Goal: Obtain resource: Obtain resource

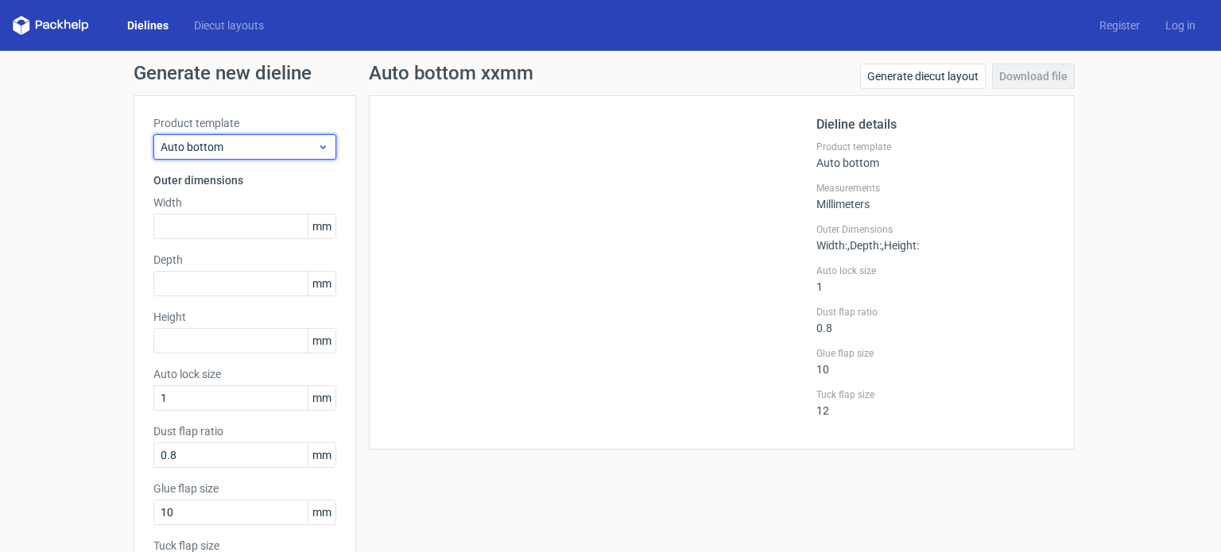
click at [293, 142] on span "Auto bottom" at bounding box center [239, 147] width 157 height 16
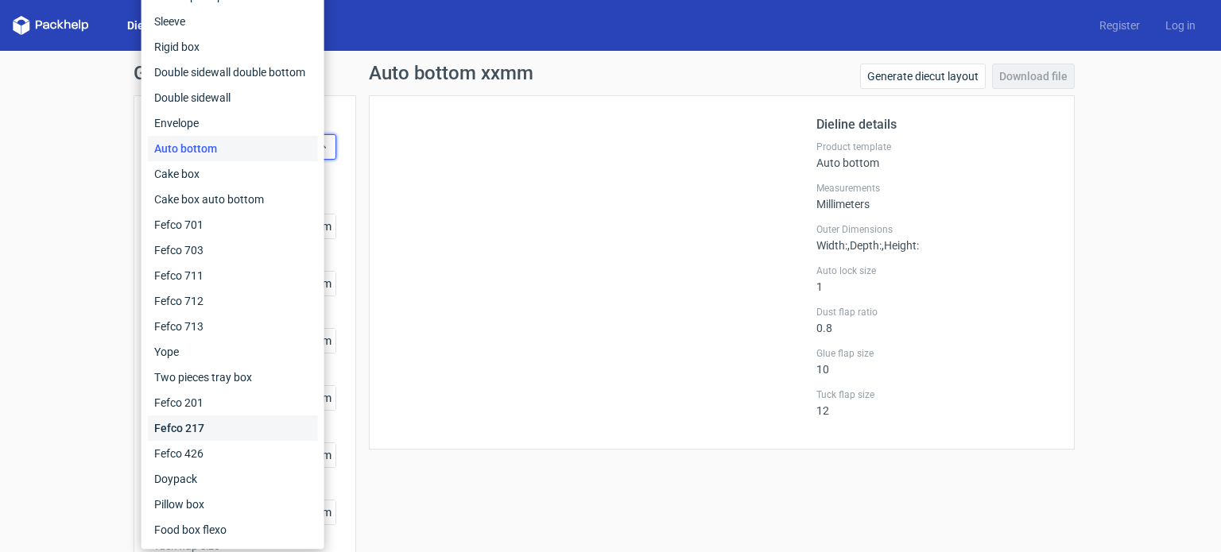
click at [193, 430] on div "Fefco 217" at bounding box center [233, 428] width 170 height 25
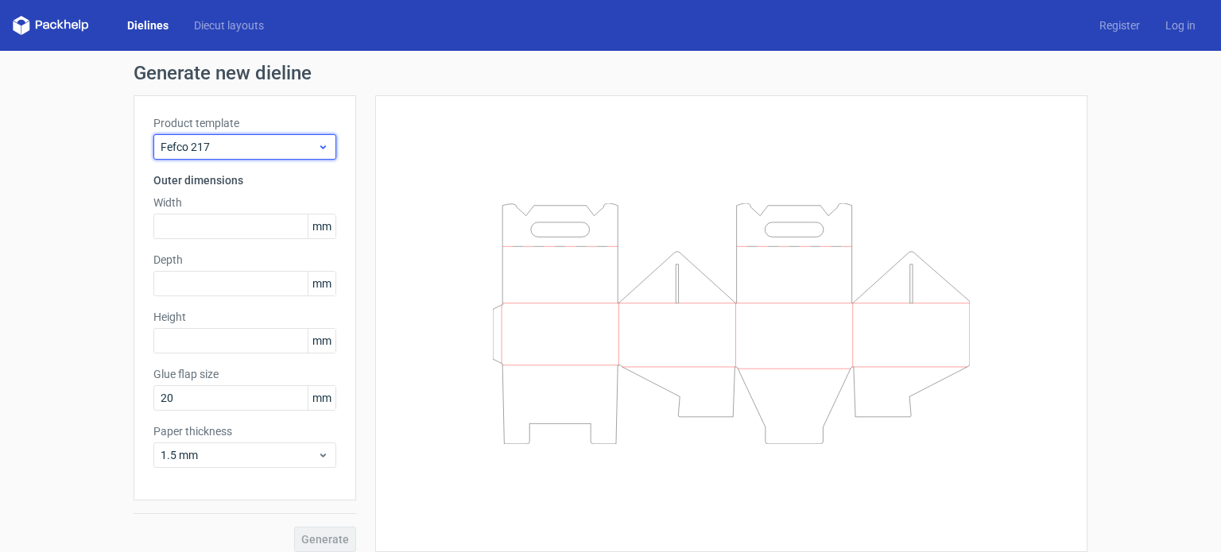
click at [320, 145] on icon at bounding box center [323, 147] width 12 height 13
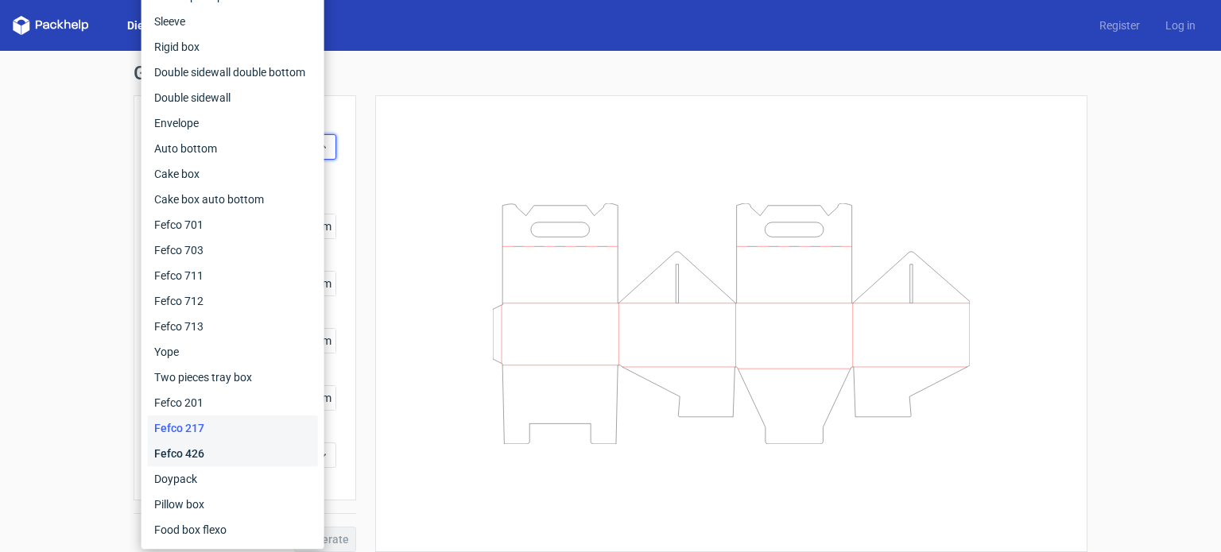
click at [188, 456] on div "Fefco 426" at bounding box center [233, 453] width 170 height 25
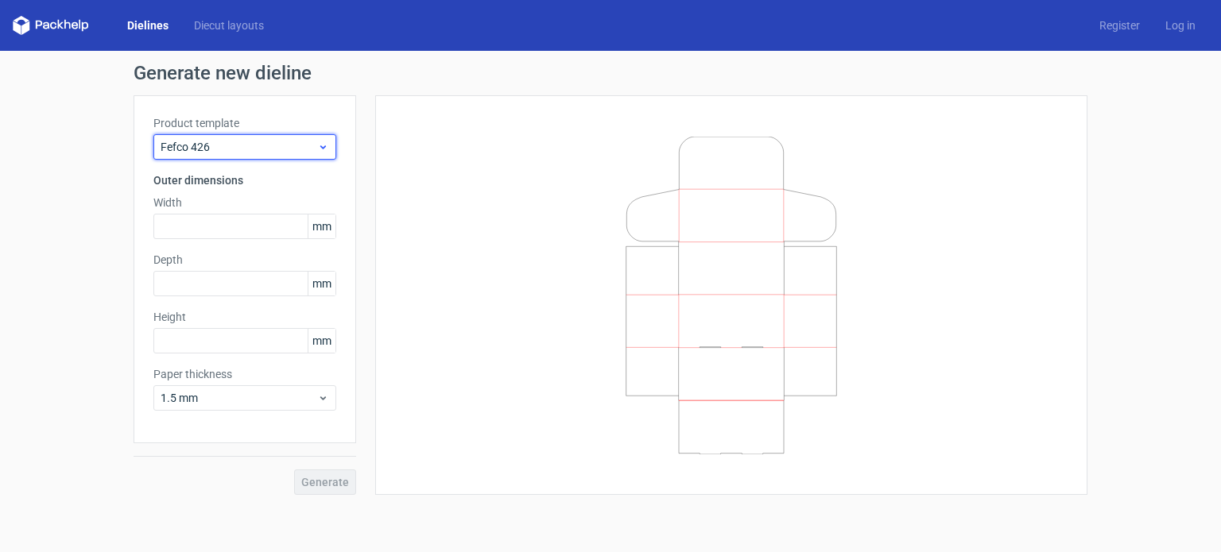
click at [322, 149] on icon at bounding box center [323, 147] width 12 height 13
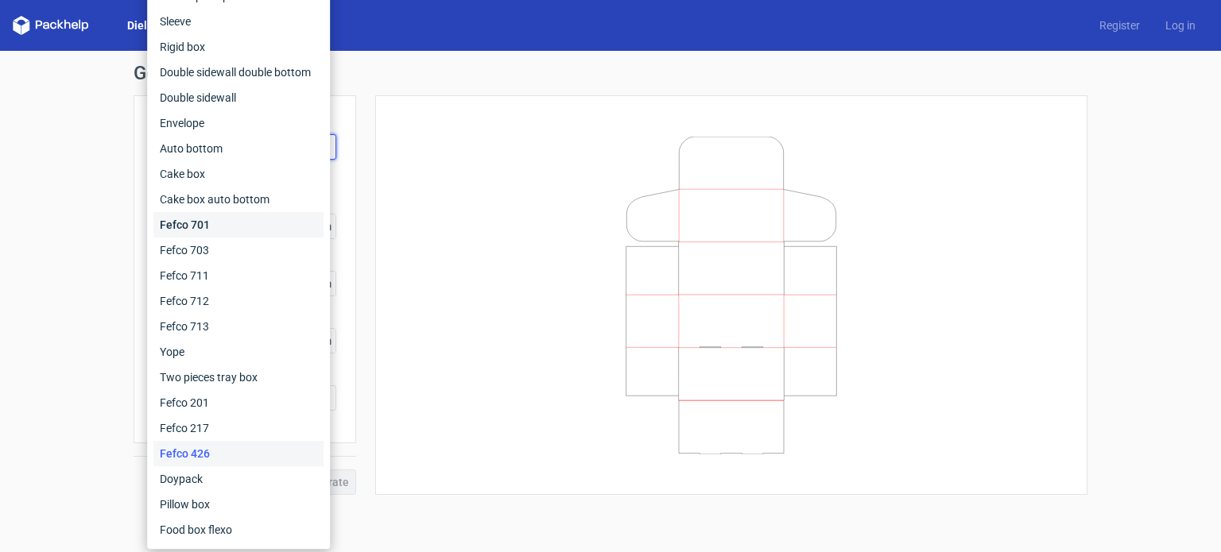
click at [236, 223] on div "Fefco 701" at bounding box center [238, 224] width 170 height 25
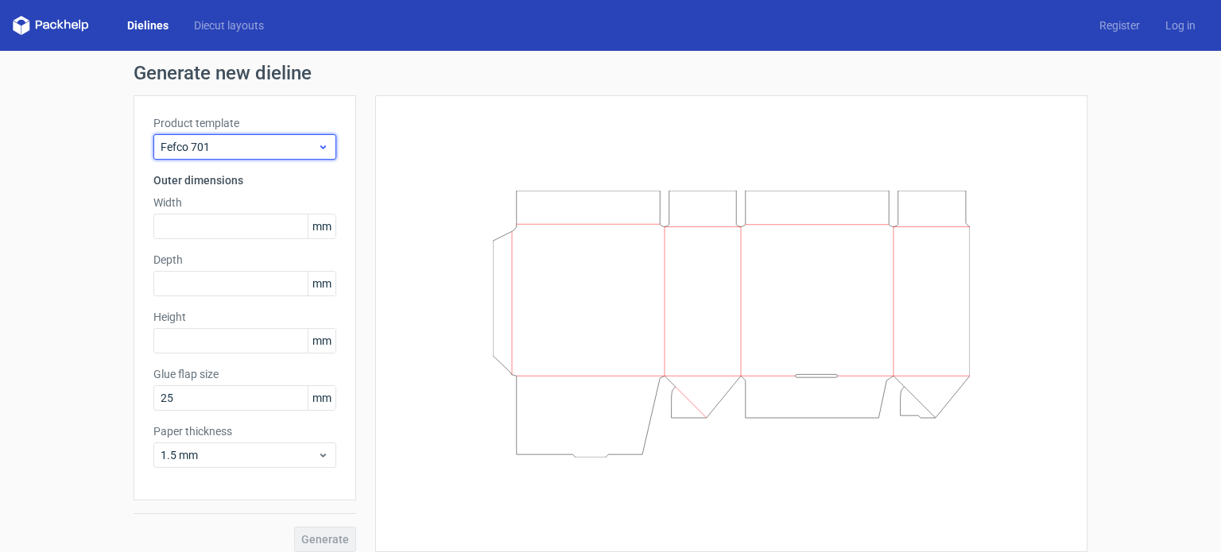
click at [324, 145] on div "Fefco 701" at bounding box center [244, 146] width 183 height 25
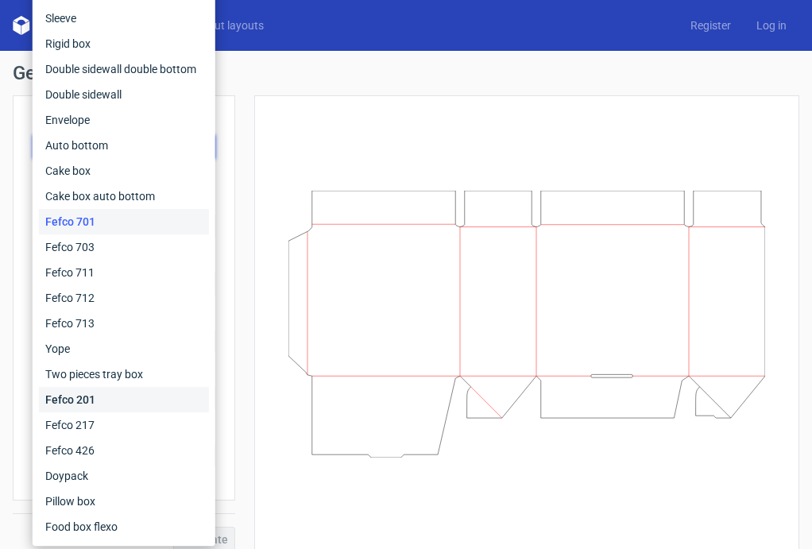
click at [74, 405] on div "Fefco 201" at bounding box center [124, 399] width 170 height 25
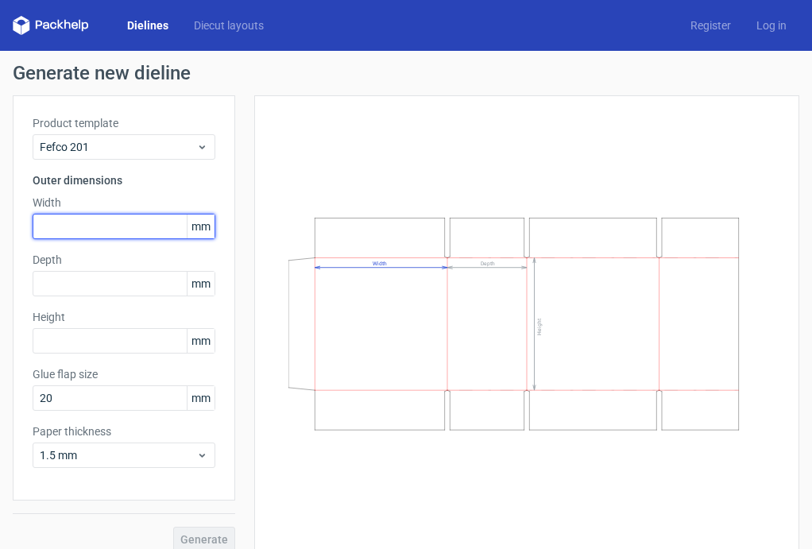
click at [87, 227] on input "text" at bounding box center [124, 226] width 183 height 25
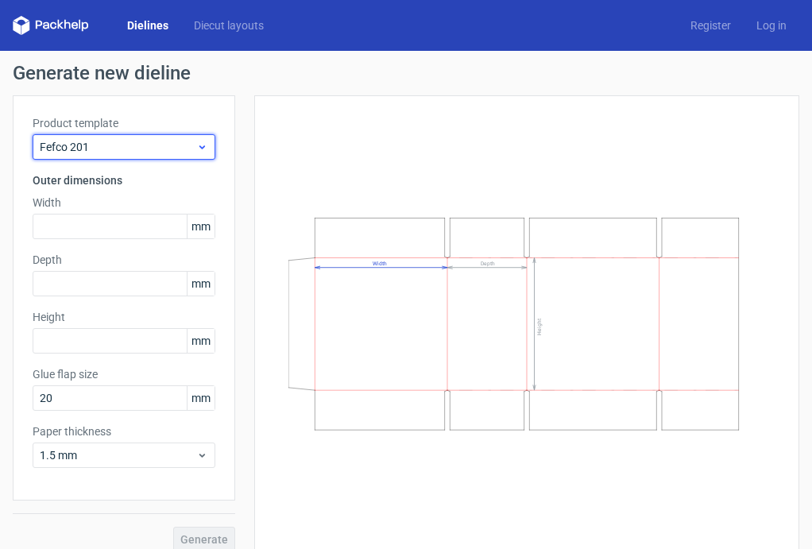
click at [195, 150] on span "Fefco 201" at bounding box center [118, 147] width 157 height 16
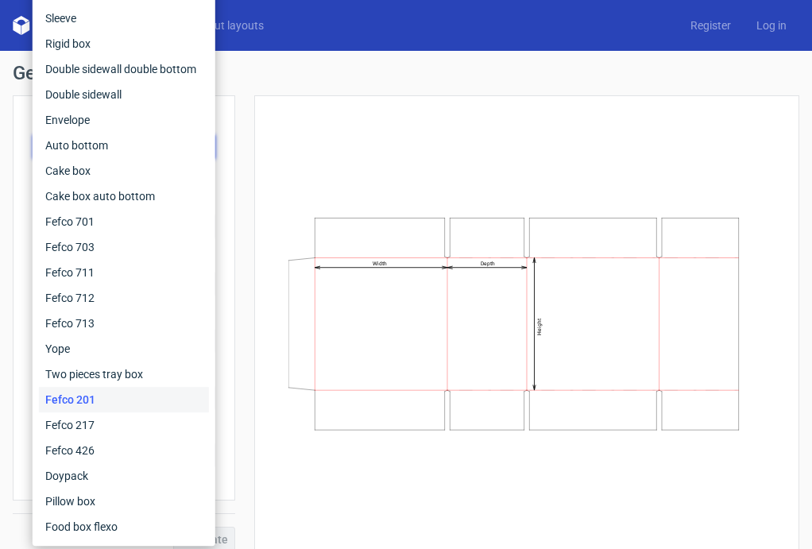
click at [79, 395] on div "Fefco 201" at bounding box center [124, 399] width 170 height 25
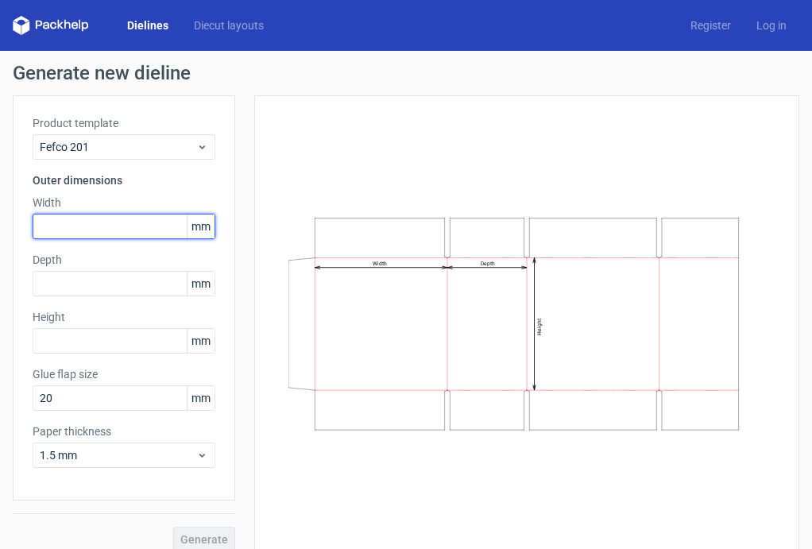
click at [78, 225] on input "text" at bounding box center [124, 226] width 183 height 25
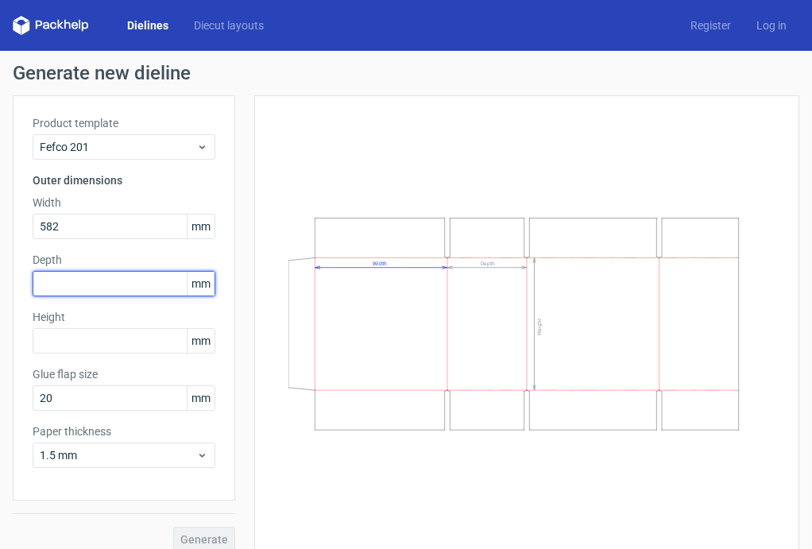
click at [66, 285] on div "Depth mm" at bounding box center [124, 274] width 183 height 45
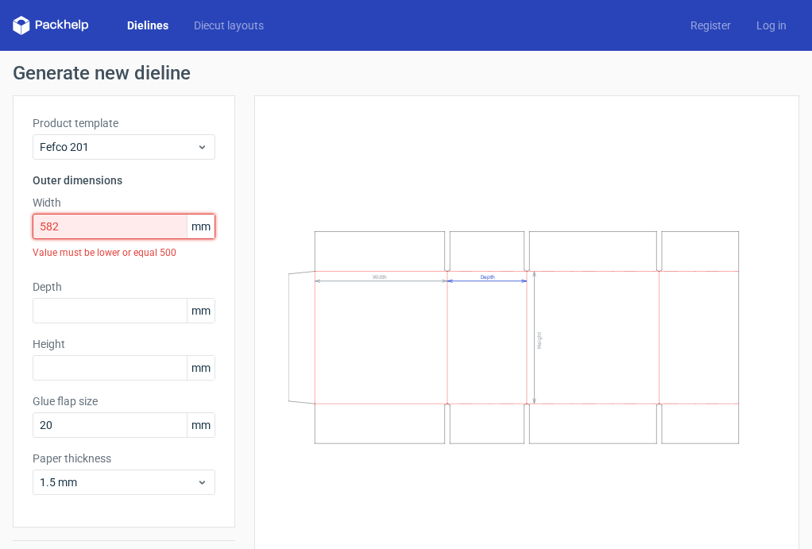
click at [78, 227] on input "582" at bounding box center [124, 226] width 183 height 25
drag, startPoint x: 79, startPoint y: 225, endPoint x: -26, endPoint y: 221, distance: 105.8
click at [0, 221] on html "Dielines Diecut layouts Register Log in Generate new dieline Product template F…" at bounding box center [406, 274] width 812 height 549
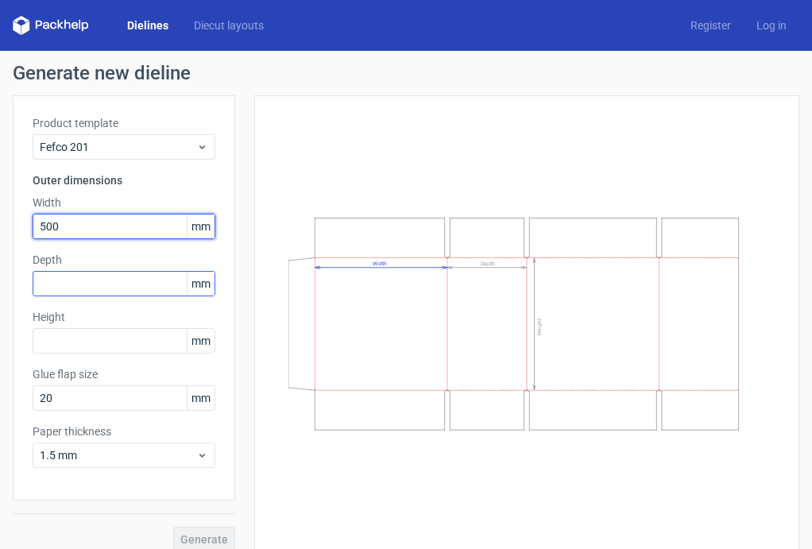
type input "500"
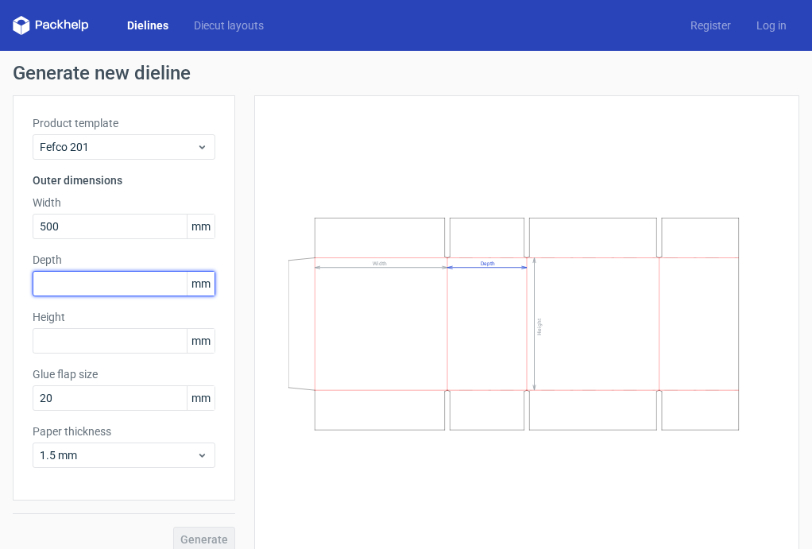
click at [85, 285] on input "text" at bounding box center [124, 283] width 183 height 25
type input "357"
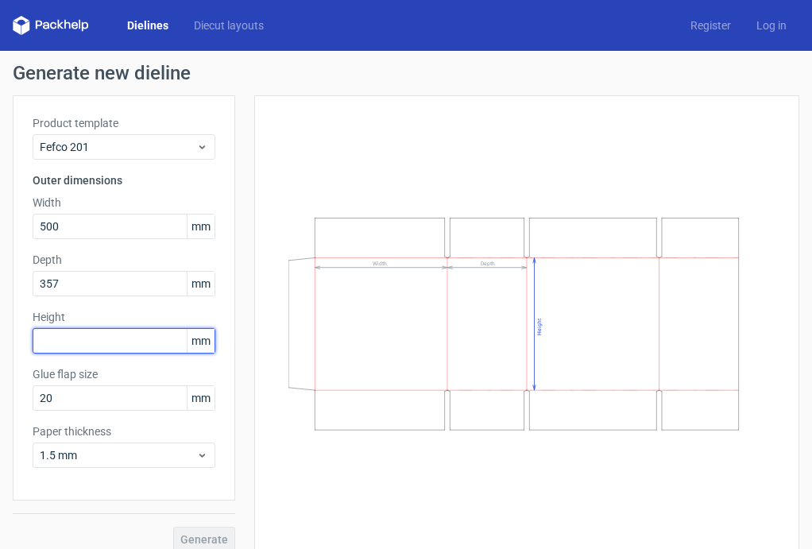
click at [83, 341] on input "text" at bounding box center [124, 340] width 183 height 25
type input "190"
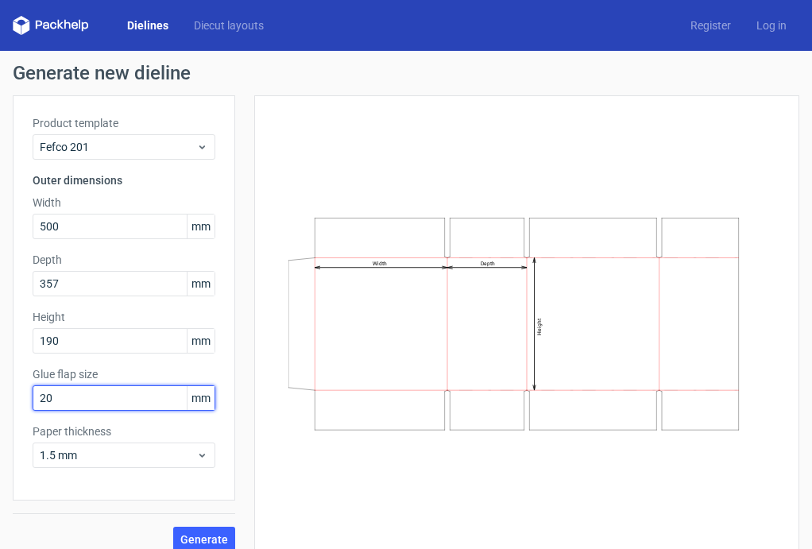
click at [59, 398] on input "20" at bounding box center [124, 398] width 183 height 25
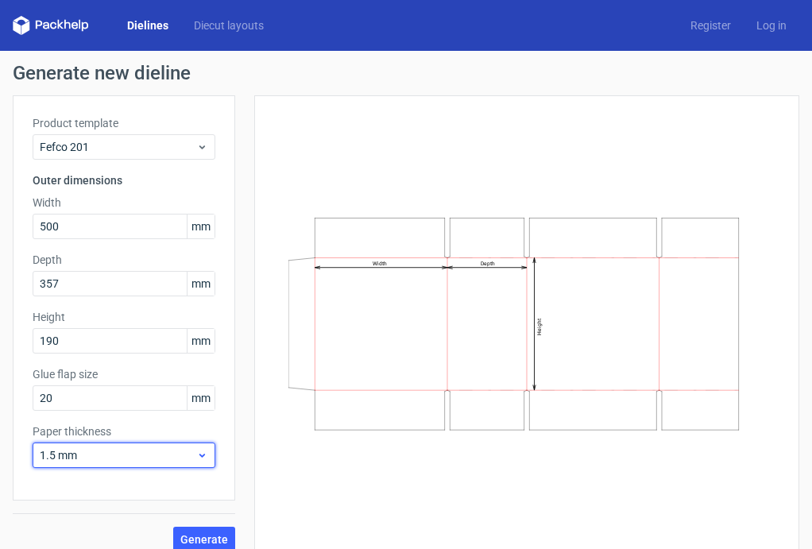
click at [99, 459] on span "1.5 mm" at bounding box center [118, 456] width 157 height 16
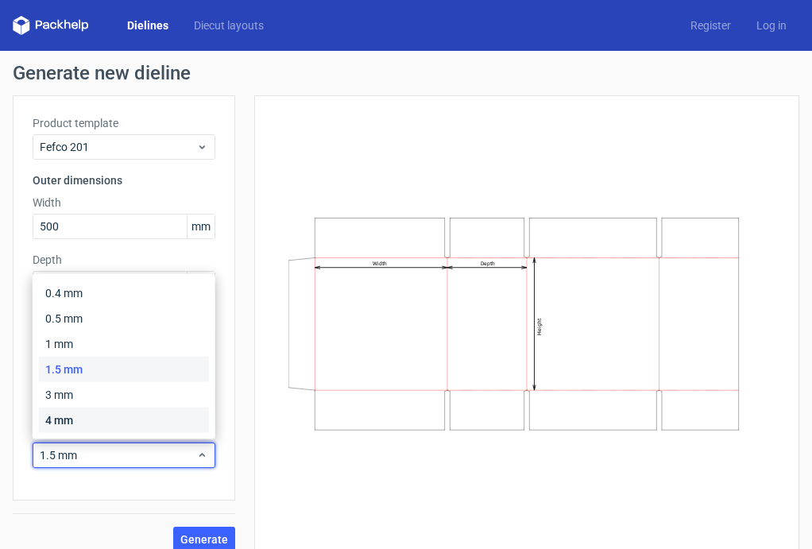
click at [84, 413] on div "4 mm" at bounding box center [124, 420] width 170 height 25
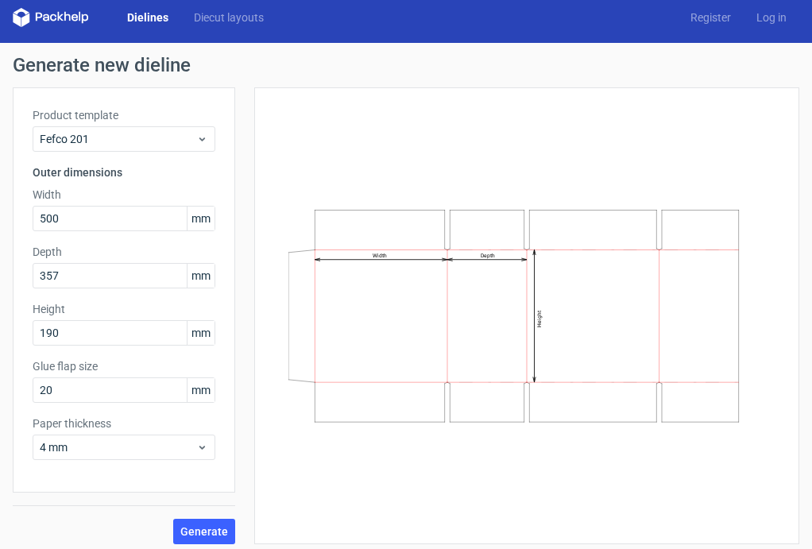
scroll to position [15, 0]
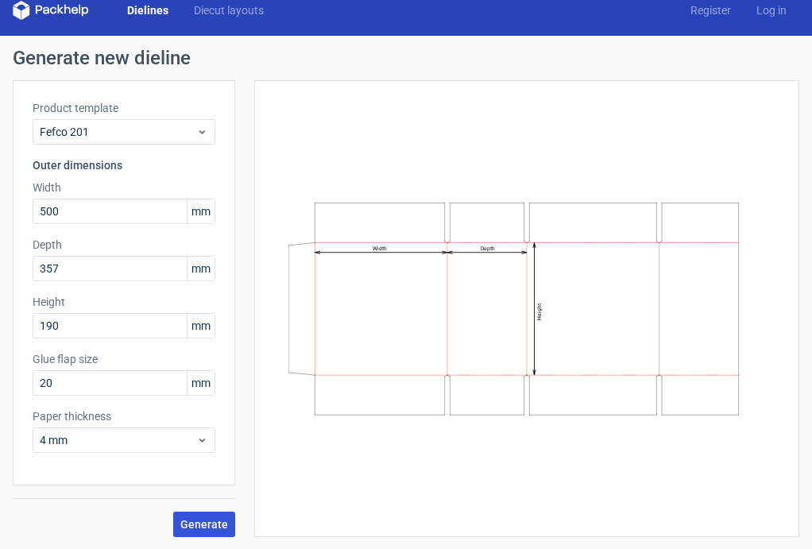
click at [196, 521] on span "Generate" at bounding box center [204, 524] width 48 height 11
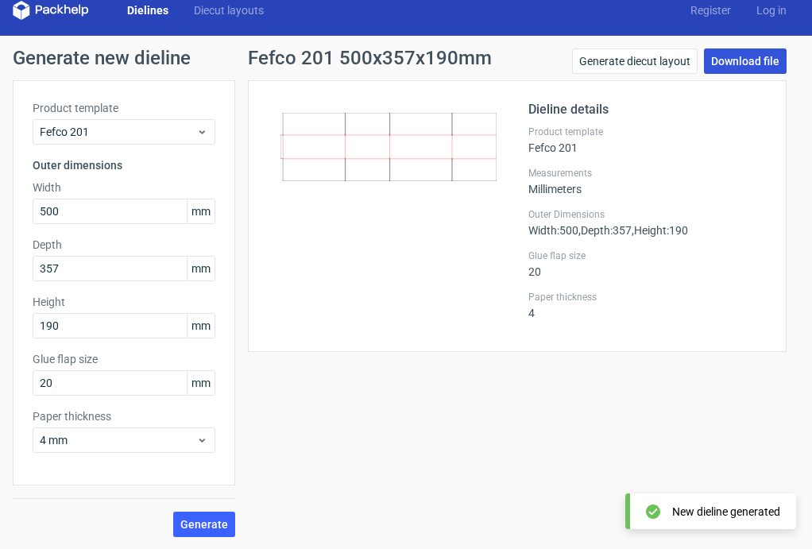
click at [745, 60] on link "Download file" at bounding box center [745, 60] width 83 height 25
